Goal: Feedback & Contribution: Submit feedback/report problem

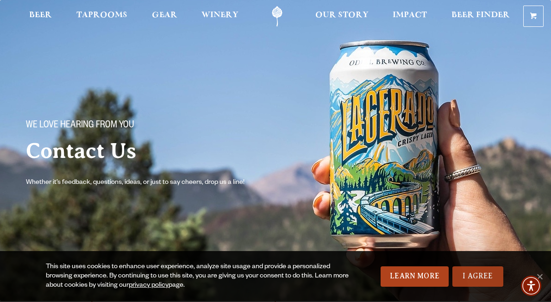
click at [490, 279] on link "I Agree" at bounding box center [477, 276] width 51 height 20
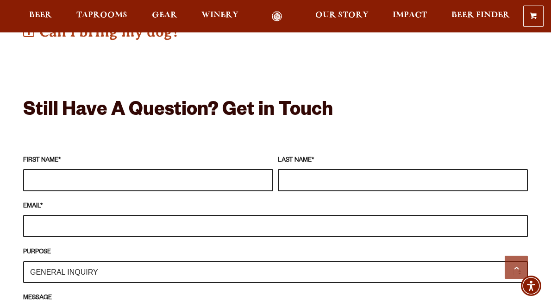
scroll to position [765, 0]
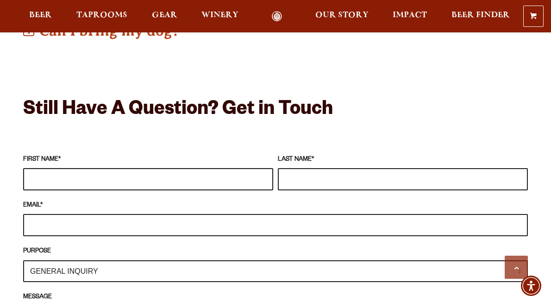
click at [52, 168] on input "FIRST NAME *" at bounding box center [148, 179] width 250 height 22
type input "[PERSON_NAME]"
click at [300, 168] on input "LAST NAME *" at bounding box center [403, 179] width 250 height 22
type input "[PERSON_NAME]"
click at [57, 214] on input "EMAIL *" at bounding box center [275, 225] width 505 height 22
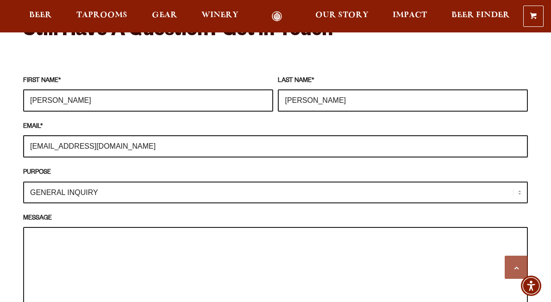
scroll to position [849, 0]
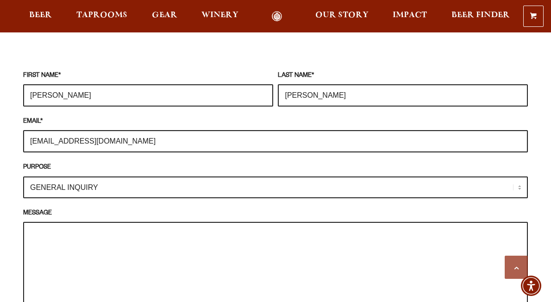
type input "[EMAIL_ADDRESS][DOMAIN_NAME]"
click at [39, 233] on textarea "MESSAGE" at bounding box center [275, 268] width 505 height 92
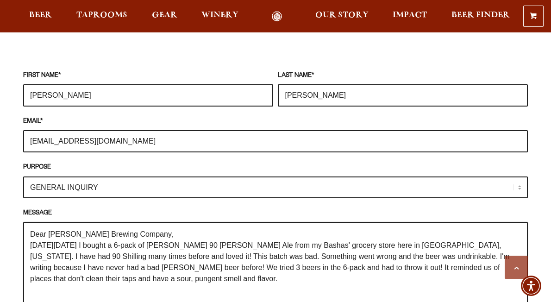
click at [326, 257] on textarea "Dear [PERSON_NAME] Brewing Company, [DATE][DATE] I bought a 6-pack of [PERSON_N…" at bounding box center [275, 268] width 505 height 92
click at [156, 267] on textarea "Dear [PERSON_NAME] Brewing Company, [DATE][DATE] I bought a 6-pack of [PERSON_N…" at bounding box center [275, 268] width 505 height 92
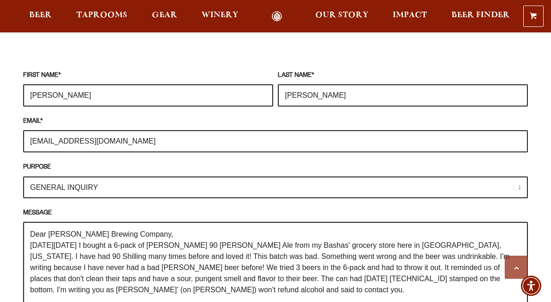
click at [198, 269] on textarea "Dear [PERSON_NAME] Brewing Company, [DATE][DATE] I bought a 6-pack of [PERSON_N…" at bounding box center [275, 268] width 505 height 92
click at [183, 280] on textarea "Dear [PERSON_NAME] Brewing Company, [DATE][DATE] I bought a 6-pack of [PERSON_N…" at bounding box center [275, 268] width 505 height 92
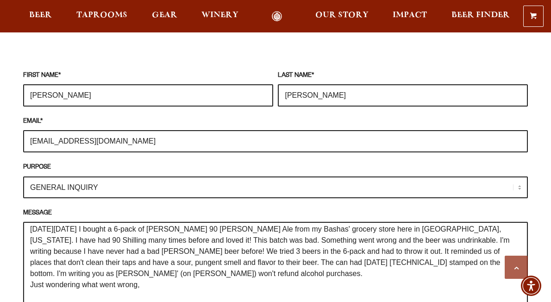
scroll to position [27, 0]
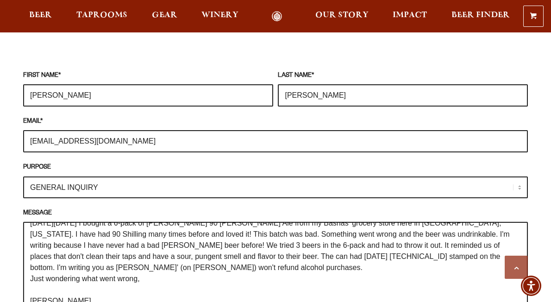
click at [31, 261] on textarea "Dear [PERSON_NAME] Brewing Company, [DATE][DATE] I bought a 6-pack of [PERSON_N…" at bounding box center [275, 268] width 505 height 92
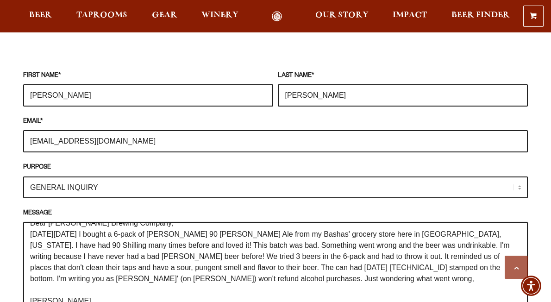
scroll to position [22, 0]
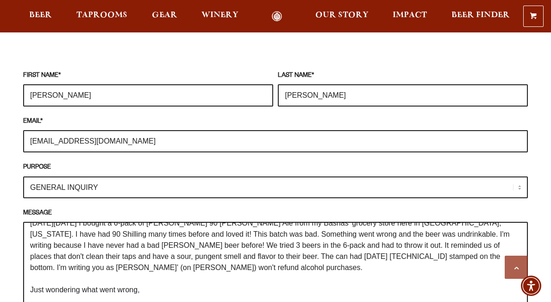
click at [142, 281] on textarea "Dear [PERSON_NAME] Brewing Company, [DATE][DATE] I bought a 6-pack of [PERSON_N…" at bounding box center [275, 268] width 505 height 92
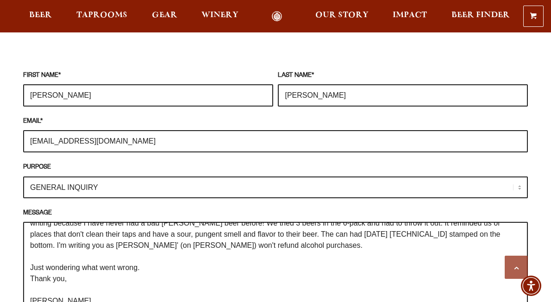
click at [31, 257] on textarea "Dear [PERSON_NAME] Brewing Company, [DATE][DATE] I bought a 6-pack of [PERSON_N…" at bounding box center [275, 268] width 505 height 92
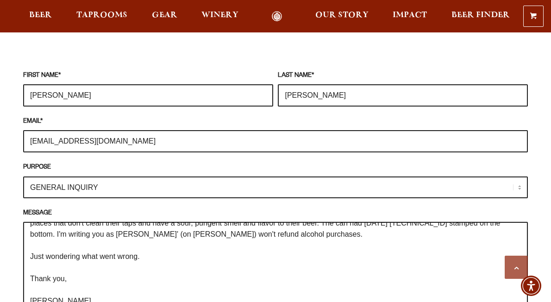
scroll to position [1, 0]
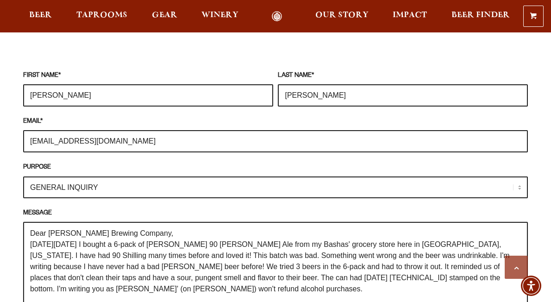
click at [147, 255] on textarea "Dear [PERSON_NAME] Brewing Company, [DATE][DATE] I bought a 6-pack of [PERSON_N…" at bounding box center [275, 268] width 505 height 92
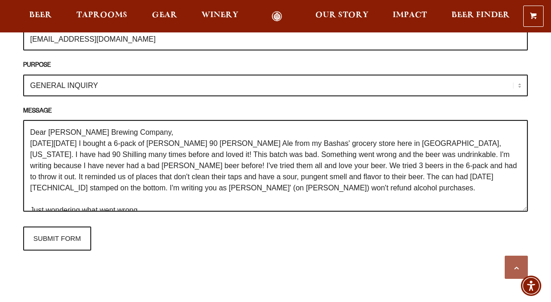
scroll to position [951, 0]
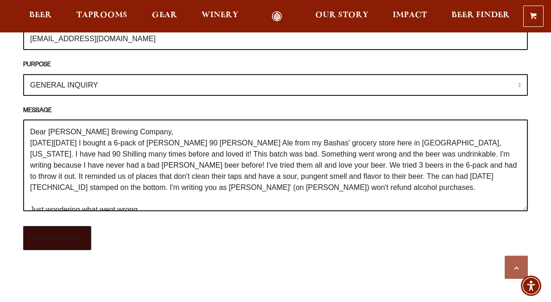
type textarea "Dear [PERSON_NAME] Brewing Company, [DATE][DATE] I bought a 6-pack of [PERSON_N…"
click at [54, 226] on input "SUBMIT FORM" at bounding box center [57, 238] width 68 height 24
type input "Sending"
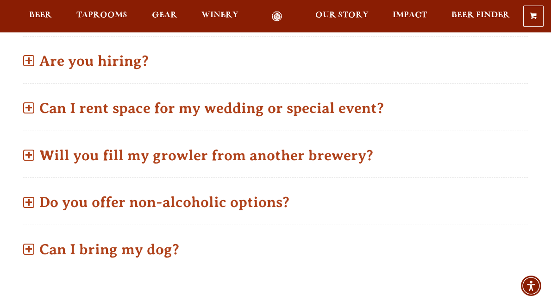
scroll to position [0, 0]
